Goal: Task Accomplishment & Management: Manage account settings

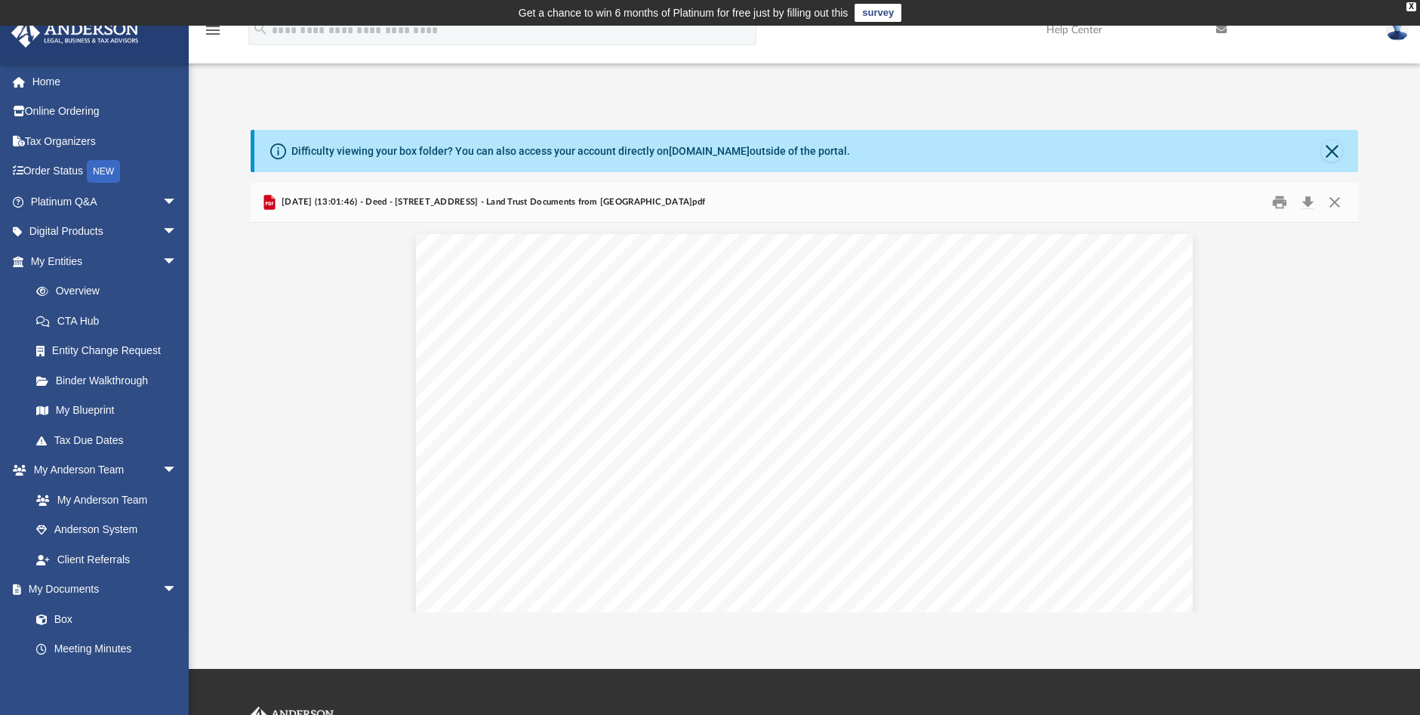
scroll to position [332, 1097]
click at [42, 80] on link "Home" at bounding box center [105, 81] width 189 height 30
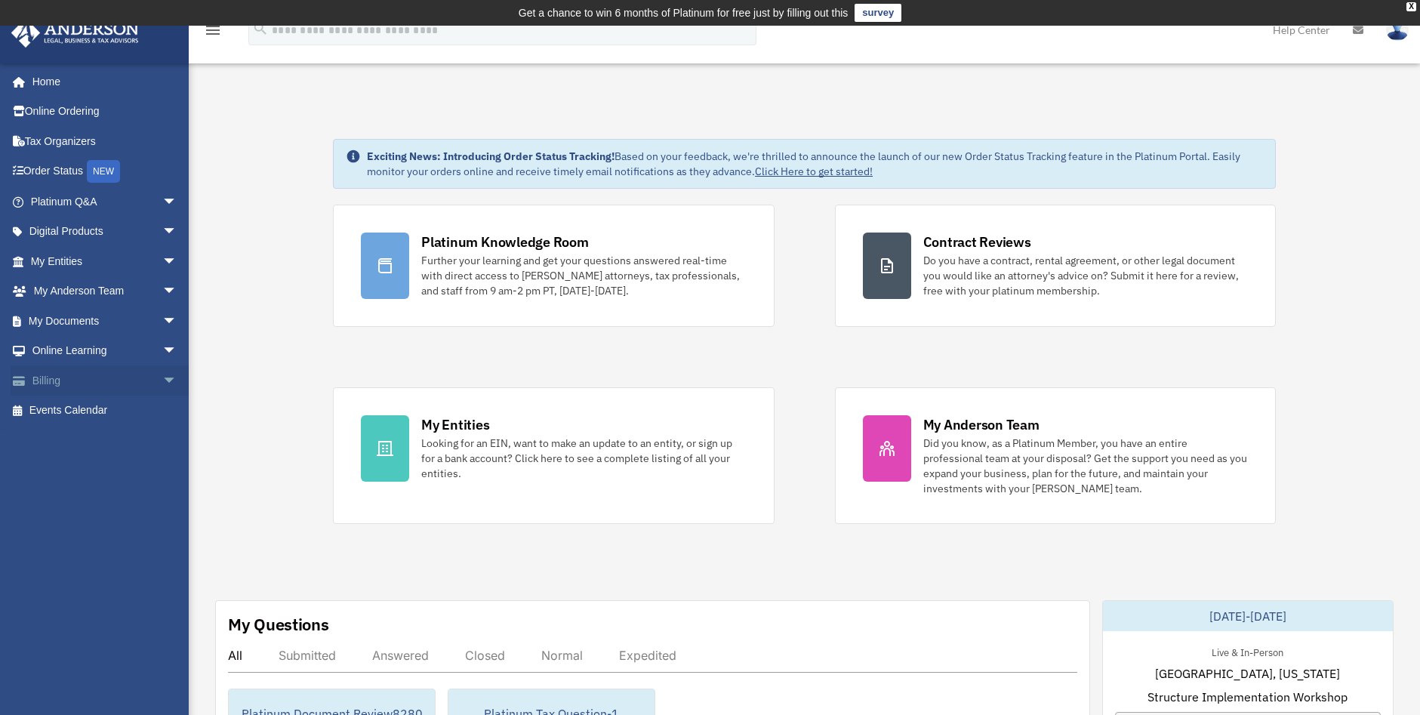
click at [43, 382] on link "Billing arrow_drop_down" at bounding box center [105, 380] width 189 height 30
